Goal: Task Accomplishment & Management: Manage account settings

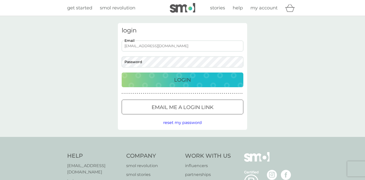
type input "[EMAIL_ADDRESS][DOMAIN_NAME]"
click at [175, 78] on p "Login" at bounding box center [182, 80] width 17 height 8
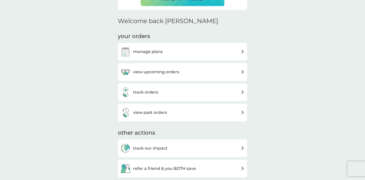
scroll to position [163, 0]
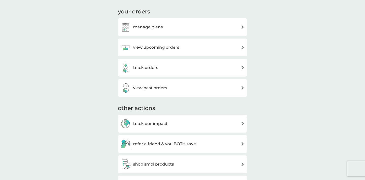
click at [189, 28] on div "manage plans" at bounding box center [182, 27] width 124 height 10
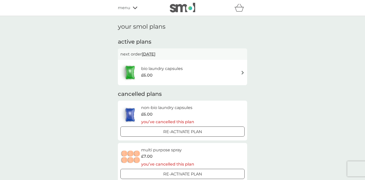
click at [220, 73] on div "bio laundry capsules £6.00" at bounding box center [182, 73] width 124 height 18
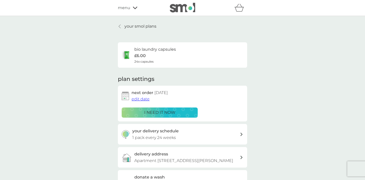
click at [120, 24] on icon at bounding box center [120, 26] width 2 height 4
